Goal: Understand process/instructions: Learn how to perform a task or action

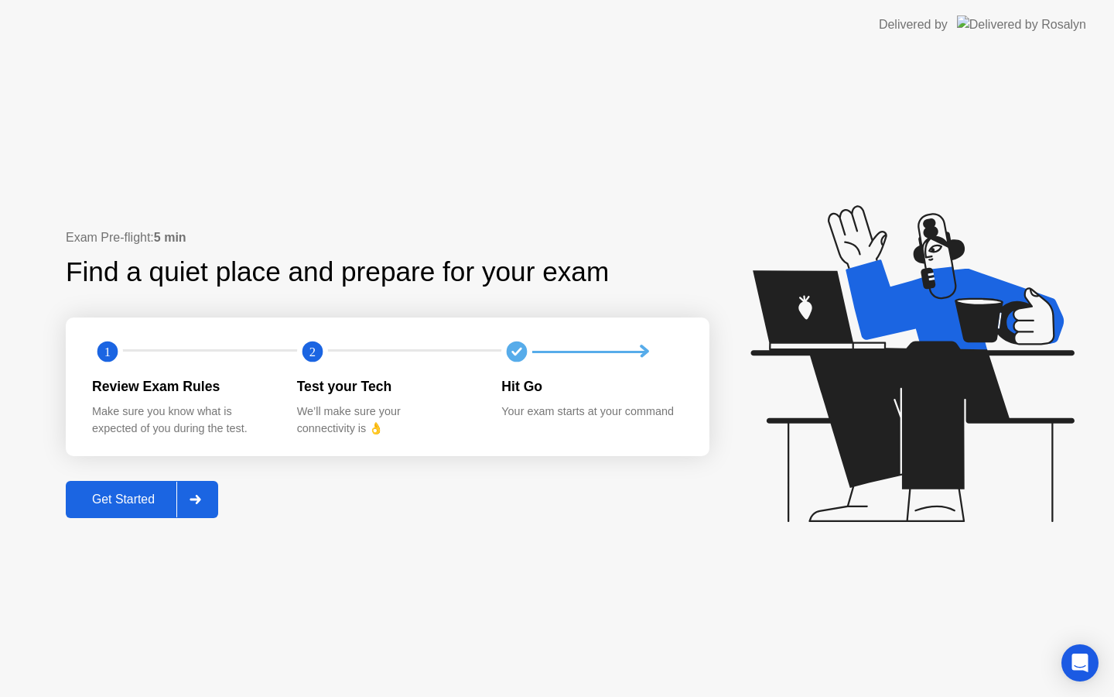
click at [198, 508] on div at bounding box center [194, 499] width 37 height 36
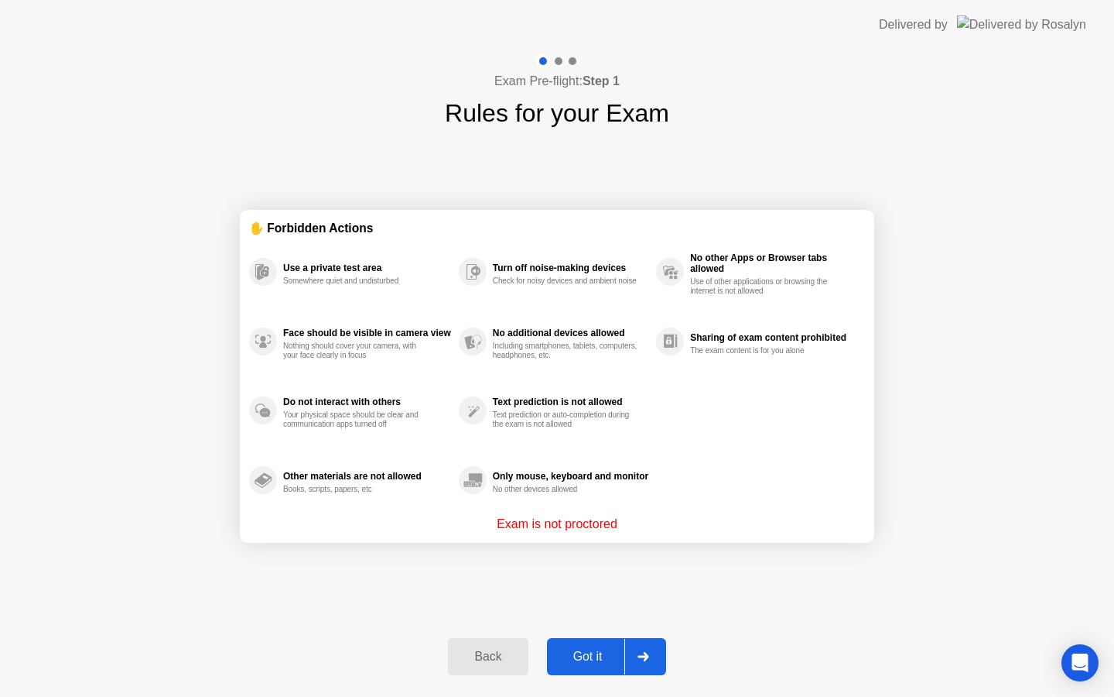
click at [638, 652] on icon at bounding box center [644, 656] width 12 height 9
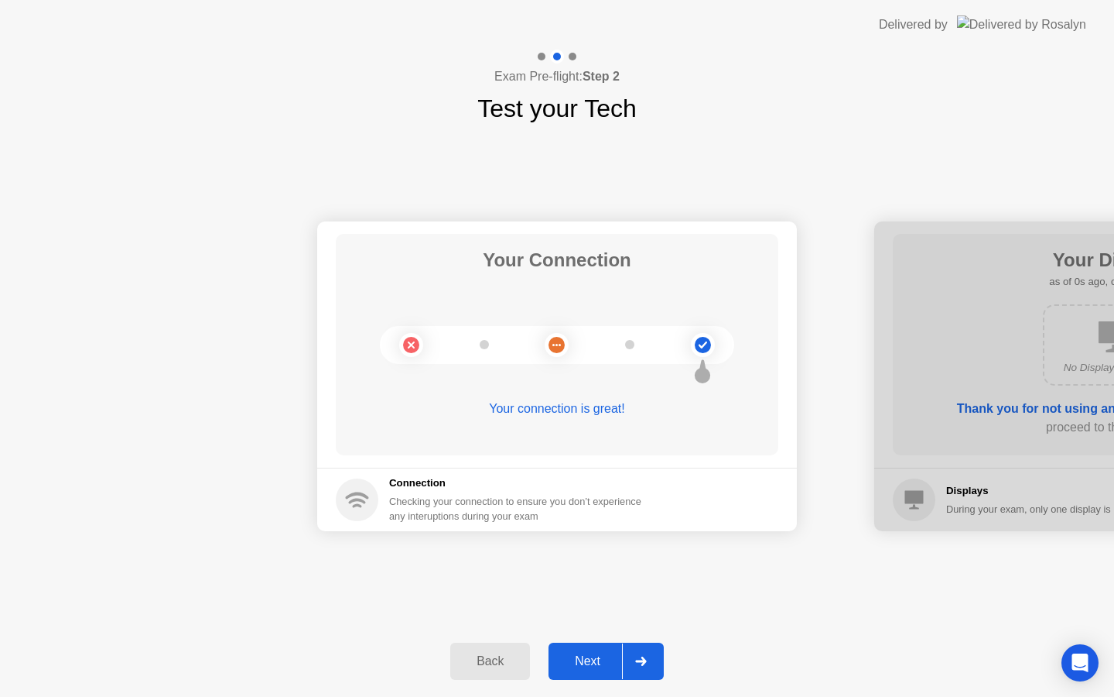
click at [652, 659] on div at bounding box center [640, 661] width 37 height 36
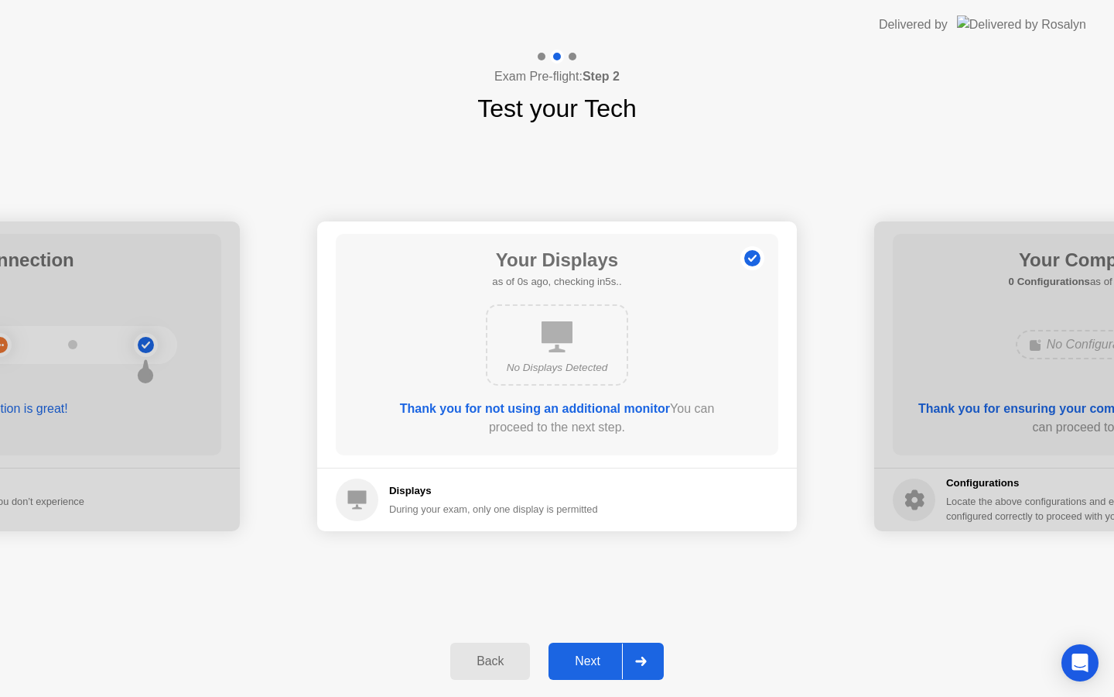
click at [652, 659] on div at bounding box center [640, 661] width 37 height 36
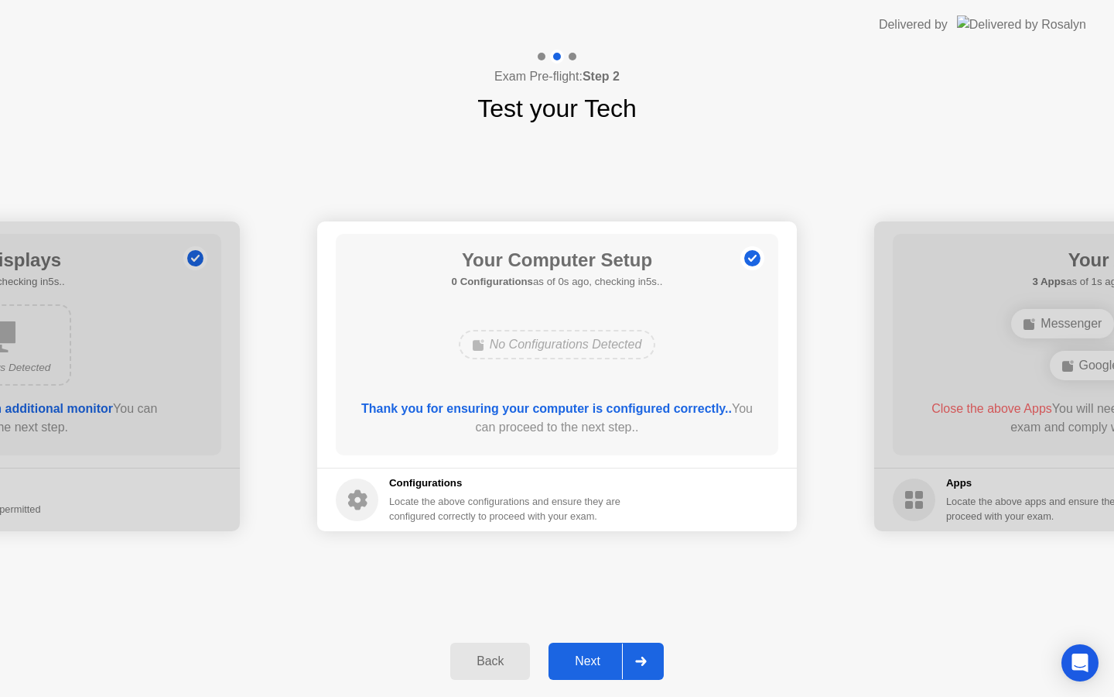
click at [652, 659] on div at bounding box center [640, 661] width 37 height 36
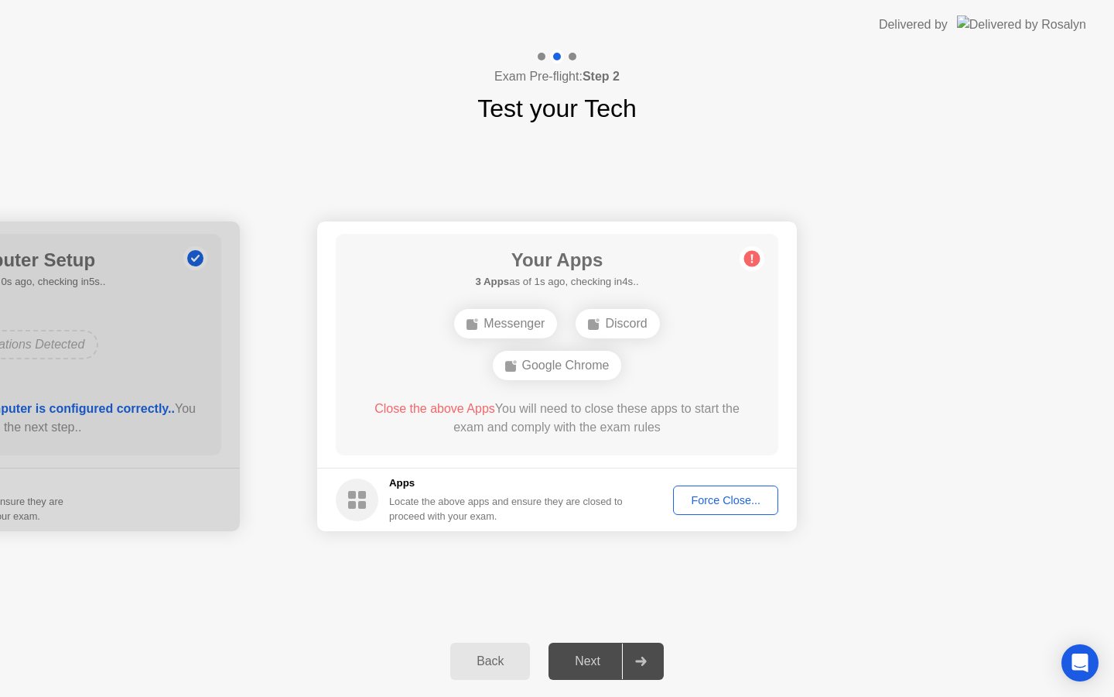
click at [652, 659] on div at bounding box center [640, 661] width 37 height 36
click at [724, 497] on div "Force Close..." at bounding box center [726, 500] width 94 height 12
click at [482, 670] on button "Back" at bounding box center [490, 660] width 80 height 37
